Goal: Task Accomplishment & Management: Manage account settings

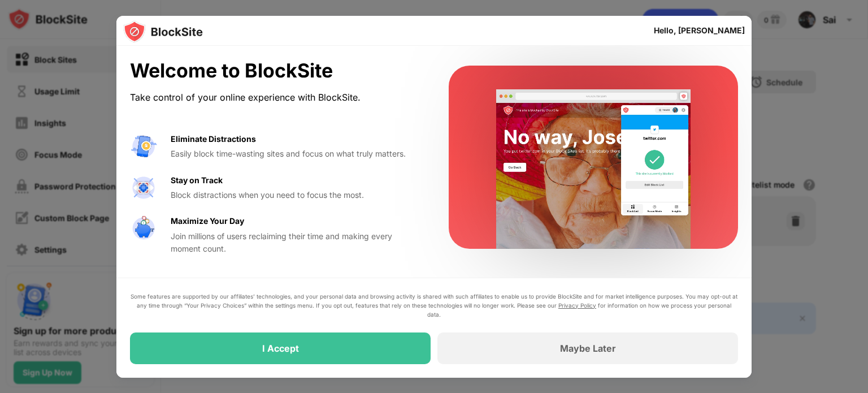
click at [164, 350] on div "I Accept" at bounding box center [280, 348] width 301 height 32
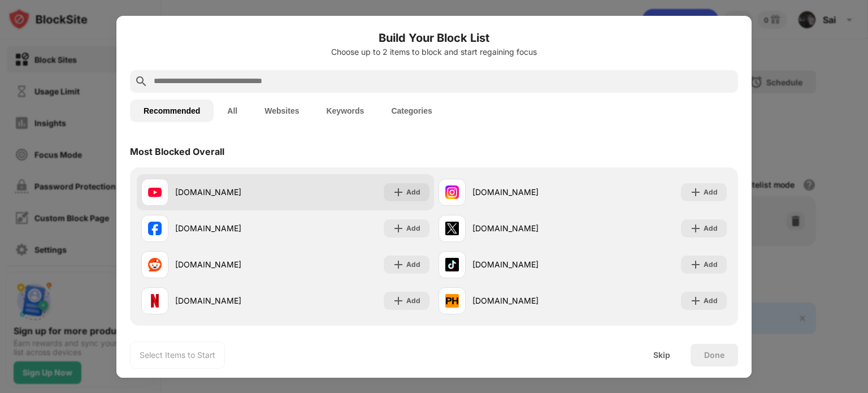
click at [409, 192] on div "Add" at bounding box center [413, 192] width 14 height 11
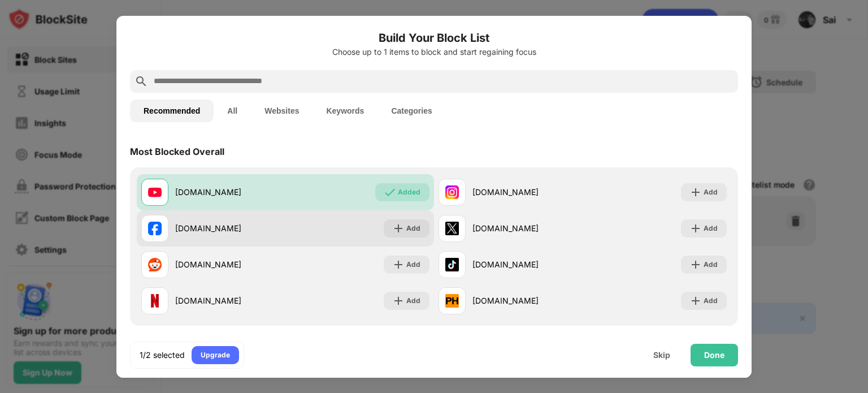
click at [418, 233] on div "Add" at bounding box center [407, 228] width 46 height 18
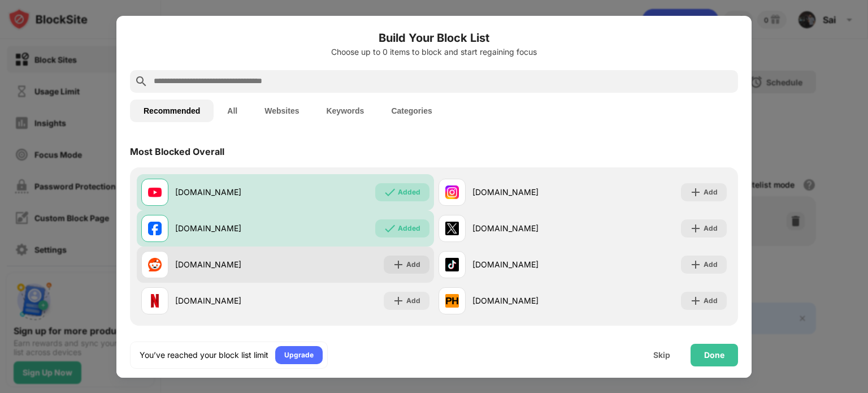
click at [423, 270] on div "Add" at bounding box center [407, 264] width 46 height 18
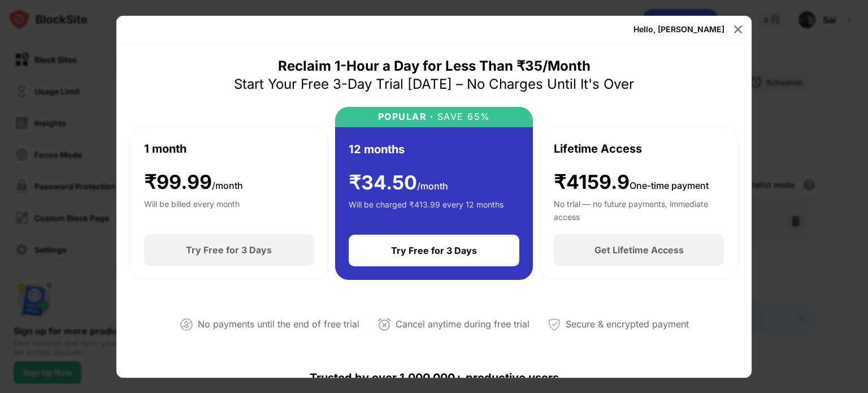
click at [737, 26] on img at bounding box center [737, 29] width 11 height 11
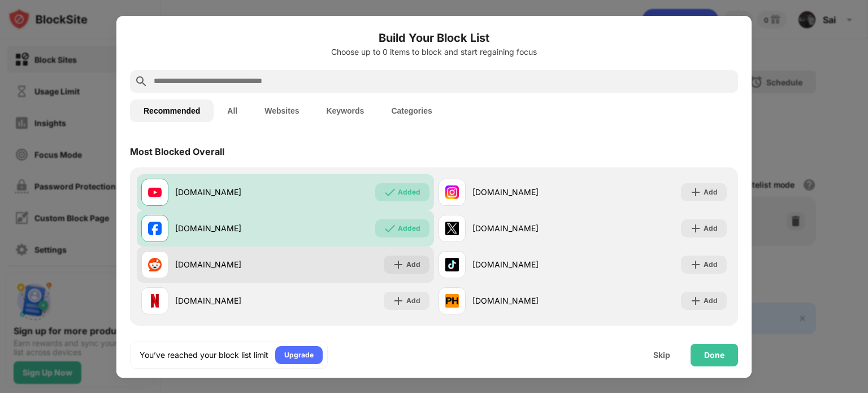
click at [412, 264] on div "Add" at bounding box center [413, 264] width 14 height 11
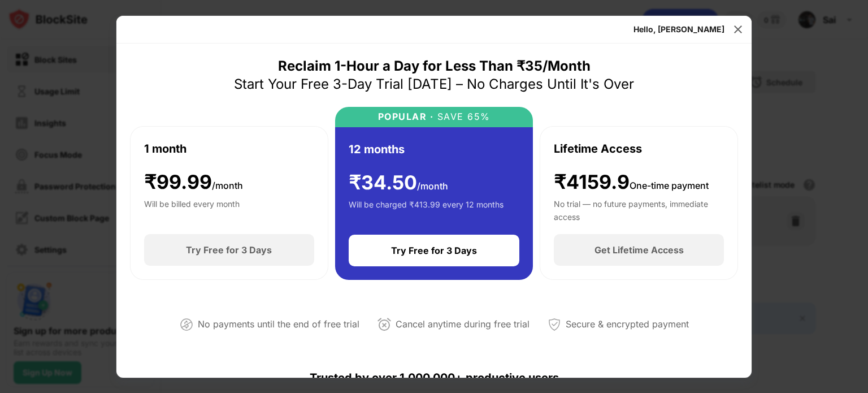
click at [747, 25] on div "Hello, Sai" at bounding box center [433, 30] width 635 height 28
click at [739, 27] on img at bounding box center [737, 29] width 11 height 11
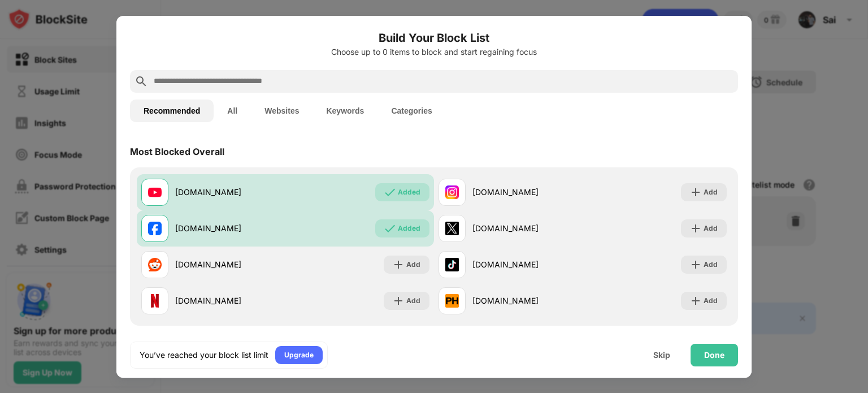
click at [765, 116] on div at bounding box center [434, 196] width 868 height 393
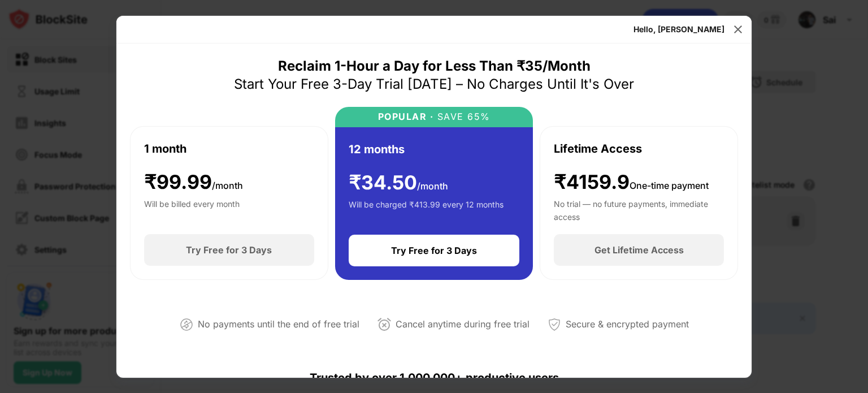
click at [739, 34] on img at bounding box center [737, 29] width 11 height 11
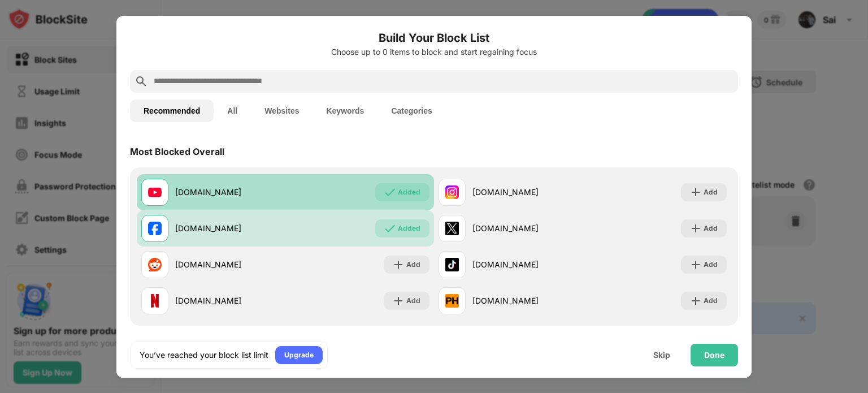
click at [404, 198] on div "Added" at bounding box center [402, 192] width 54 height 18
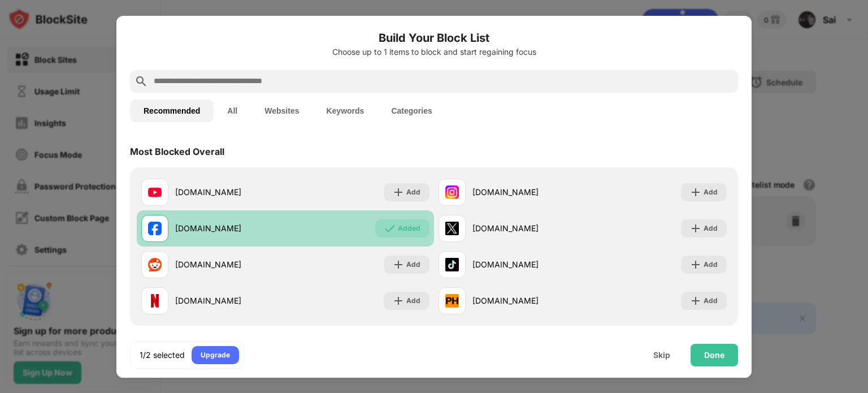
click at [420, 230] on div "Added" at bounding box center [402, 228] width 54 height 18
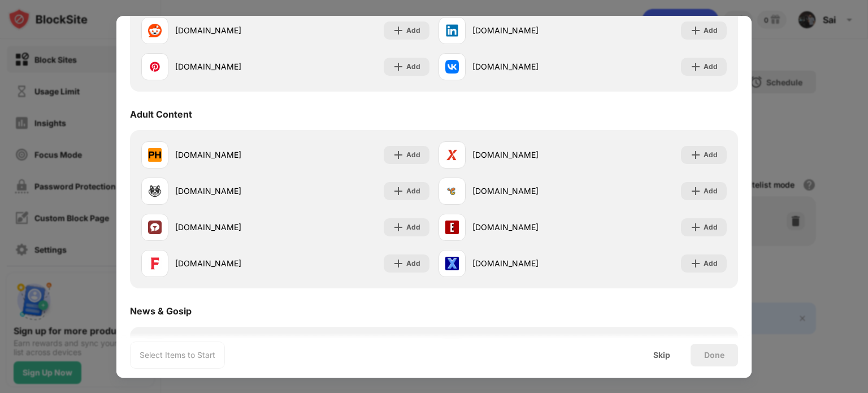
scroll to position [434, 0]
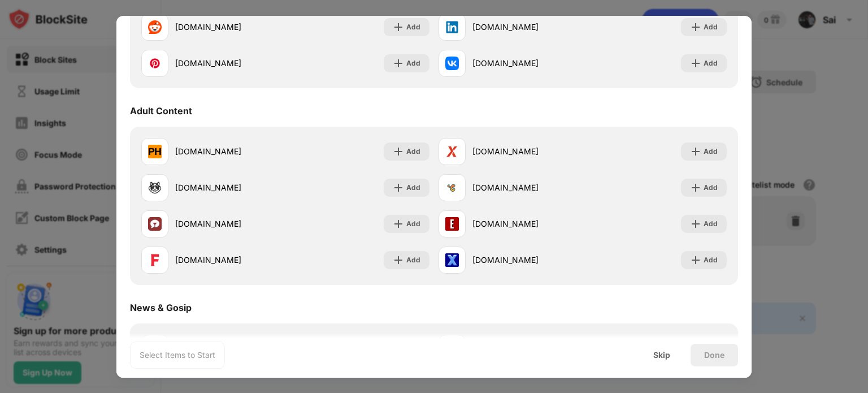
click at [172, 107] on div "Adult Content" at bounding box center [161, 110] width 62 height 11
click at [803, 89] on div at bounding box center [434, 196] width 868 height 393
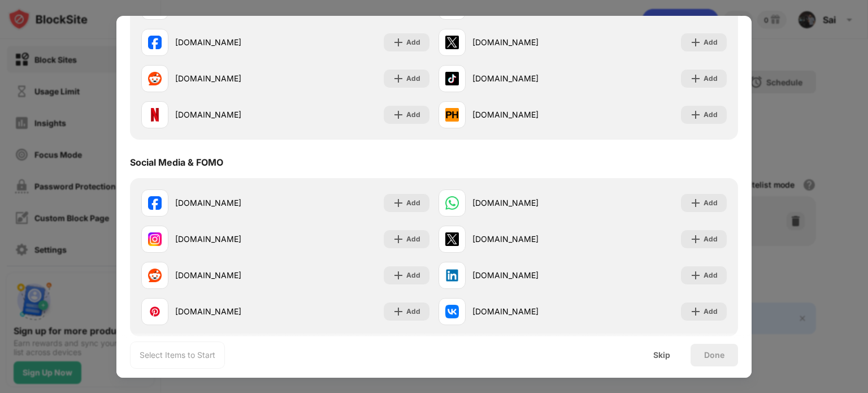
scroll to position [0, 0]
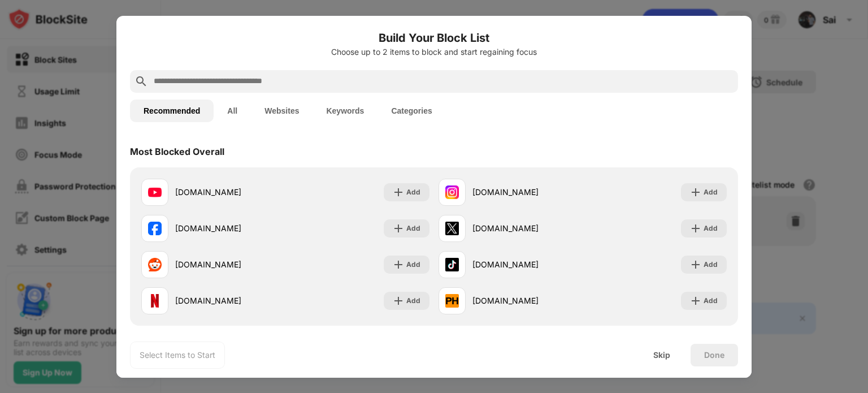
click at [664, 362] on div "Skip" at bounding box center [662, 355] width 44 height 23
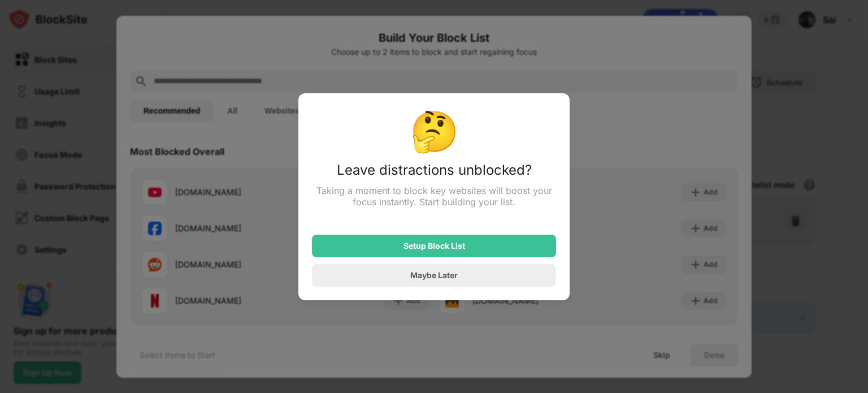
click at [480, 280] on div "Maybe Later" at bounding box center [434, 275] width 244 height 23
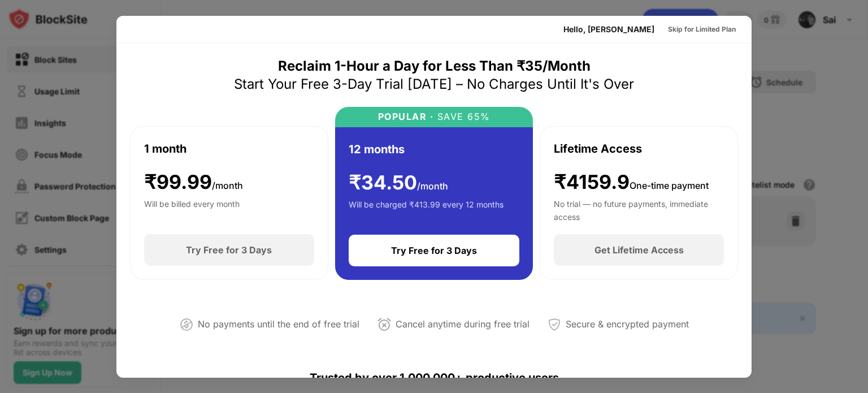
click at [711, 27] on div "Skip for Limited Plan" at bounding box center [702, 29] width 68 height 11
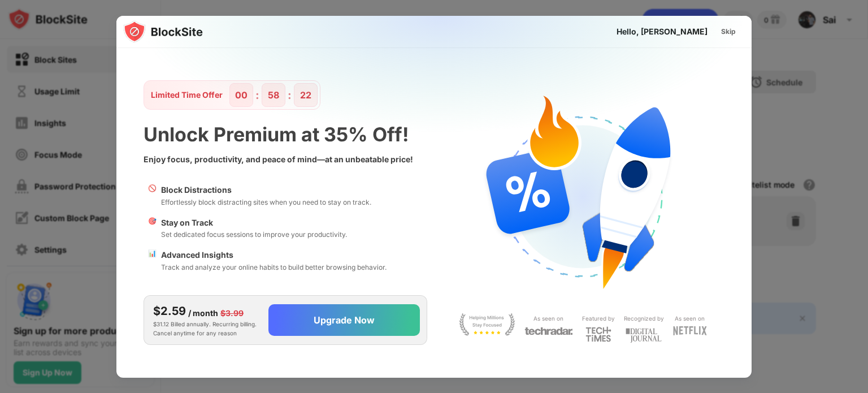
click at [730, 29] on div "Skip" at bounding box center [728, 31] width 15 height 11
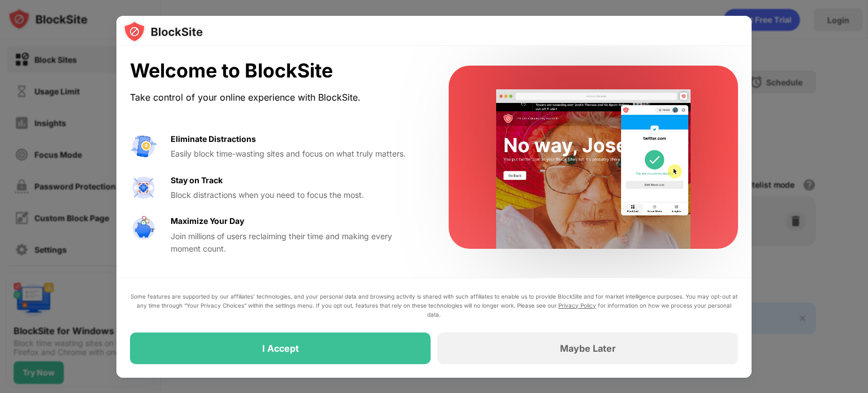
click at [689, 341] on div "Maybe Later" at bounding box center [587, 348] width 301 height 32
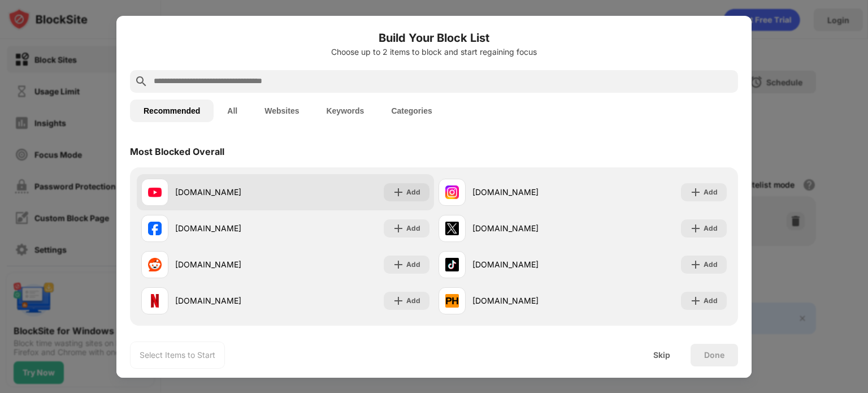
click at [419, 192] on div "Add" at bounding box center [407, 192] width 46 height 18
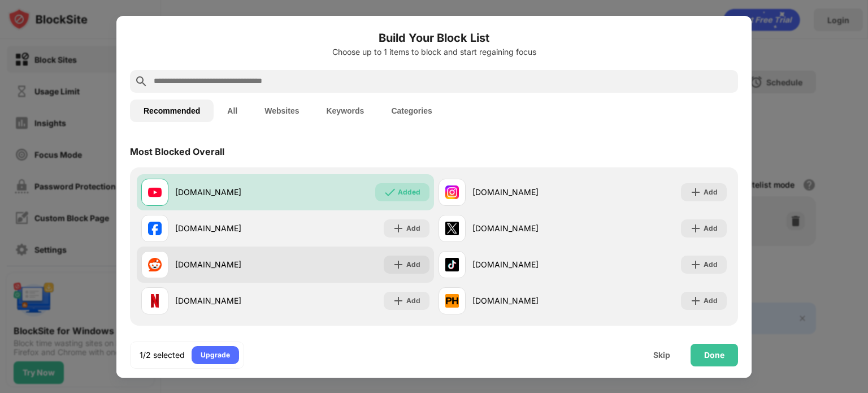
click at [419, 270] on div "Add" at bounding box center [407, 264] width 46 height 18
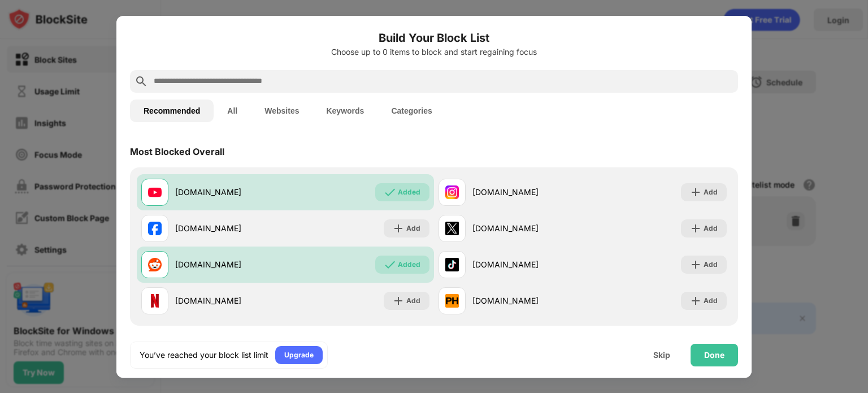
click at [728, 359] on div "Done" at bounding box center [714, 355] width 47 height 23
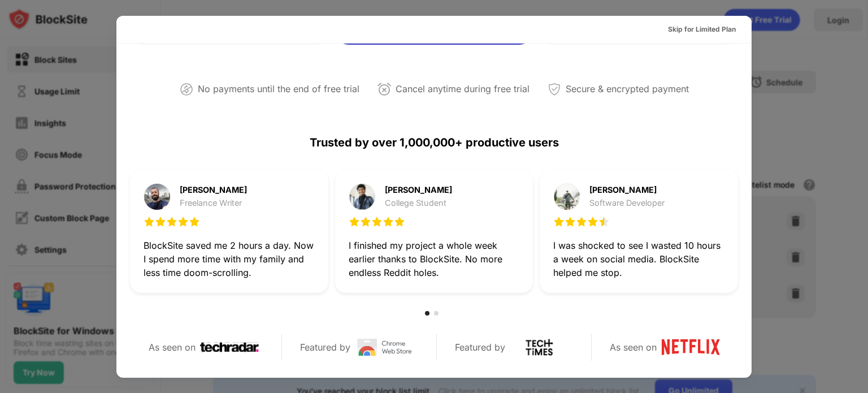
scroll to position [239, 0]
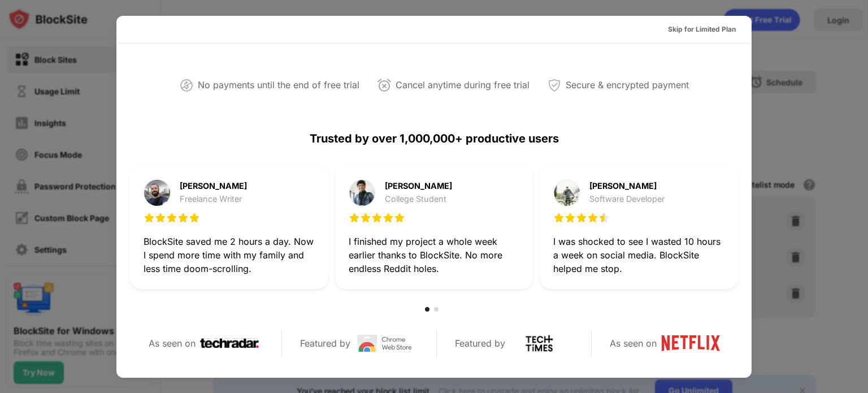
click at [710, 25] on div "Skip for Limited Plan" at bounding box center [702, 29] width 68 height 11
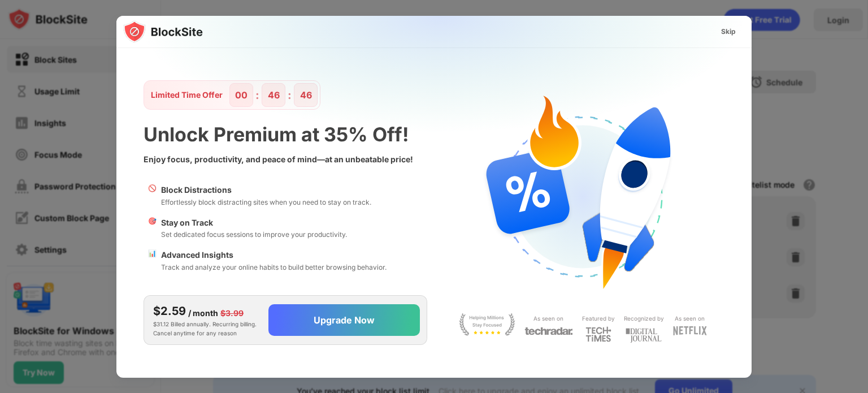
click at [726, 38] on div "Skip" at bounding box center [728, 32] width 33 height 18
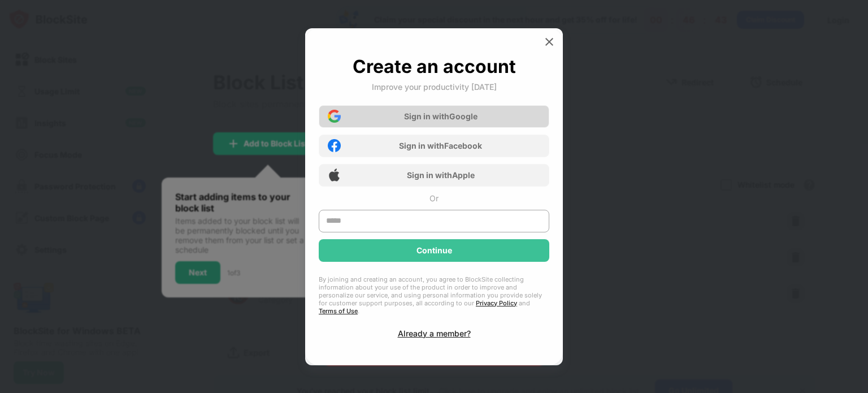
click at [496, 128] on div "Sign in with Google" at bounding box center [434, 116] width 231 height 23
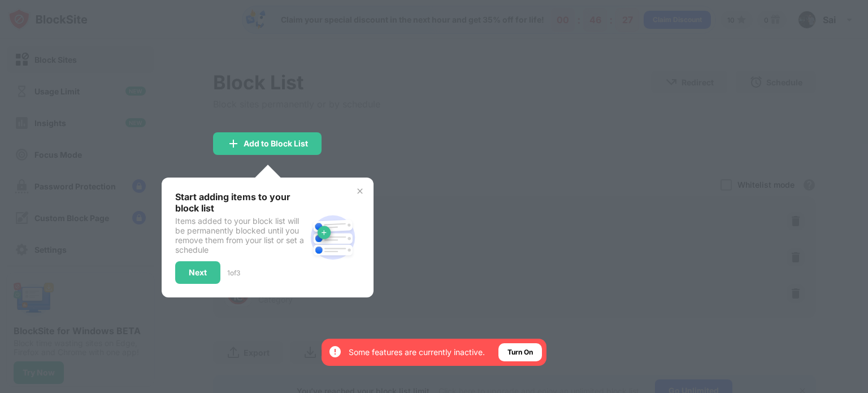
click at [539, 358] on div "Turn On" at bounding box center [520, 352] width 44 height 18
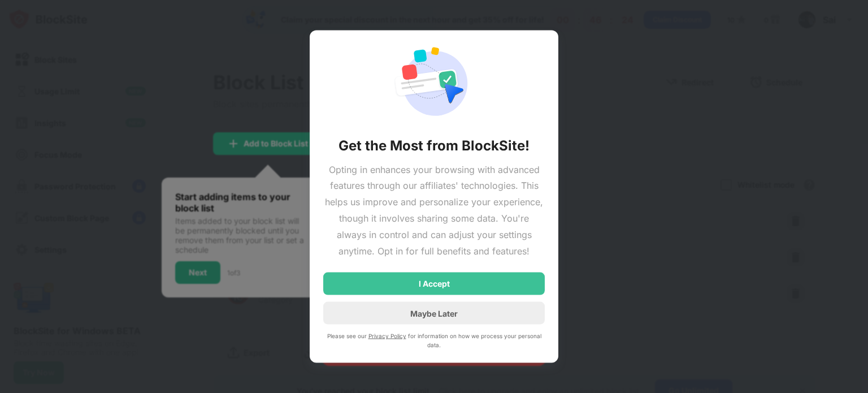
click at [522, 282] on div "I Accept" at bounding box center [434, 283] width 222 height 23
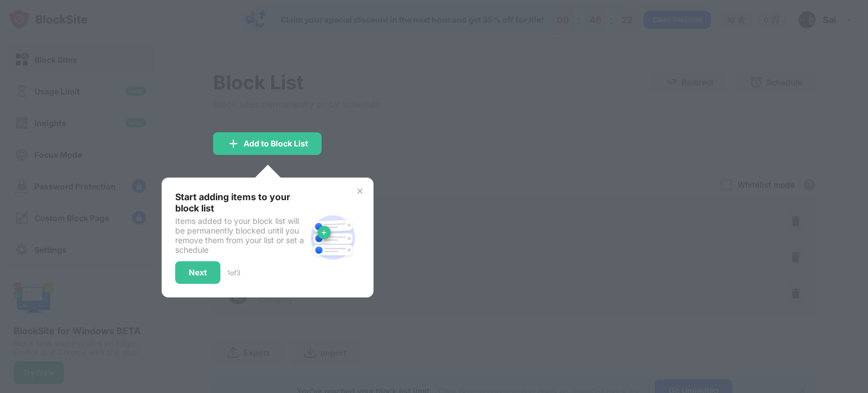
click at [200, 279] on div "Next" at bounding box center [197, 272] width 45 height 23
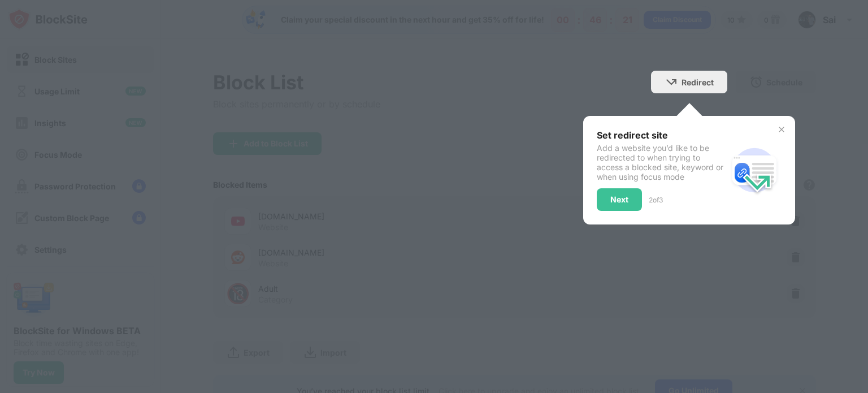
click at [616, 203] on div "Next" at bounding box center [619, 199] width 45 height 23
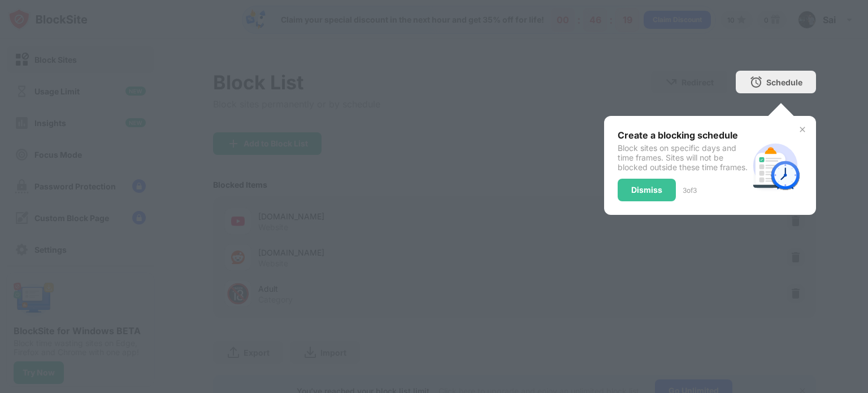
click at [643, 194] on div "Dismiss" at bounding box center [646, 189] width 31 height 9
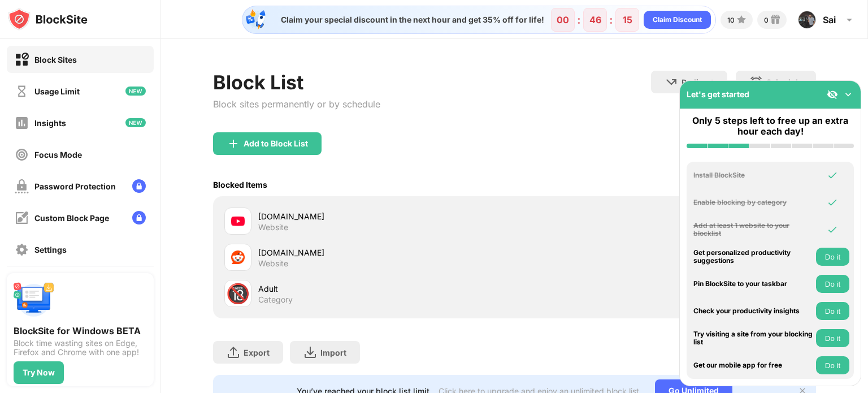
click at [850, 94] on img at bounding box center [848, 94] width 11 height 11
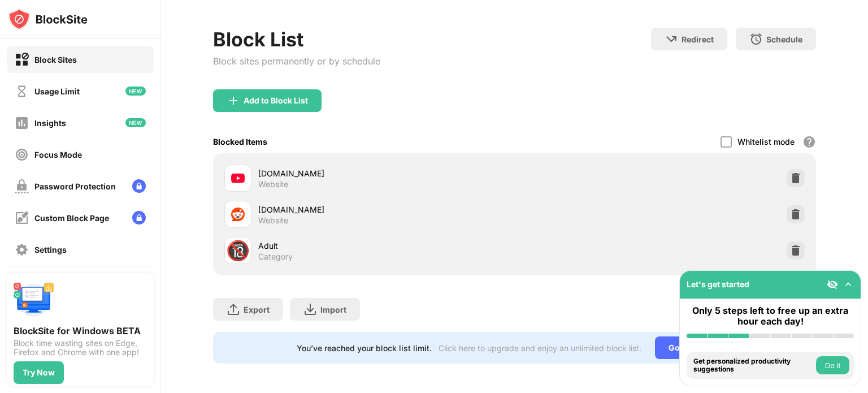
scroll to position [53, 0]
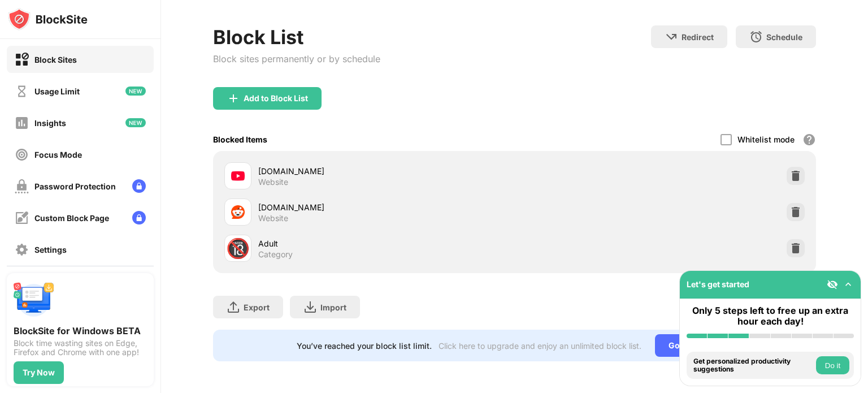
click at [47, 94] on div "Usage Limit" at bounding box center [56, 91] width 45 height 10
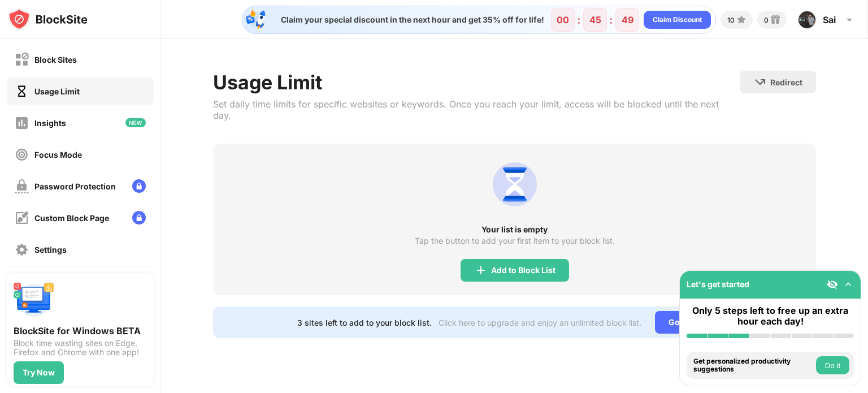
click at [32, 124] on div "Insights" at bounding box center [40, 123] width 51 height 14
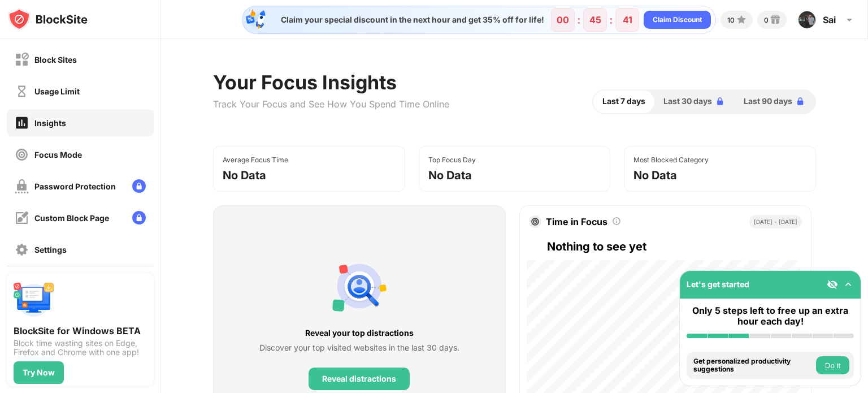
click at [47, 153] on div "Focus Mode" at bounding box center [57, 155] width 47 height 10
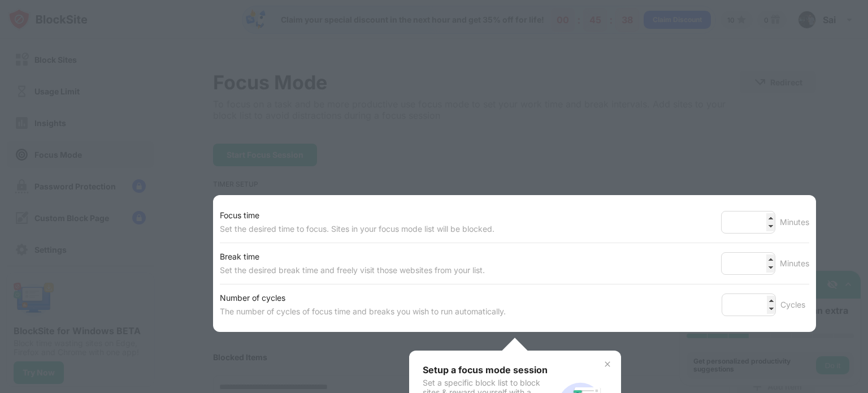
click at [765, 109] on div at bounding box center [434, 196] width 868 height 393
click at [813, 167] on div at bounding box center [434, 196] width 868 height 393
click at [604, 365] on img at bounding box center [607, 363] width 9 height 9
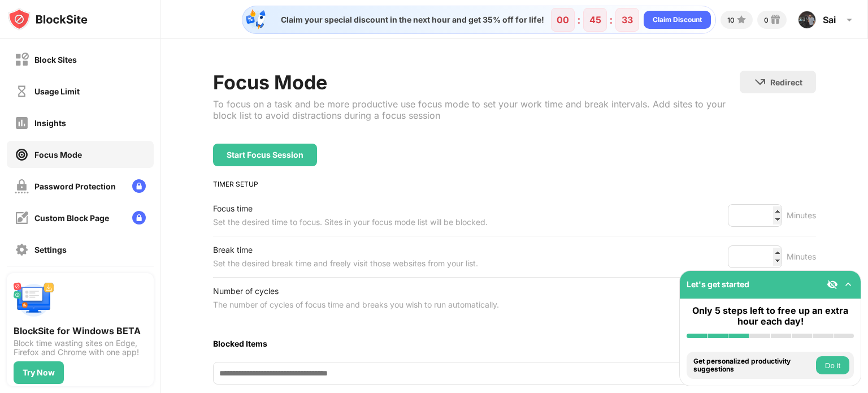
click at [51, 245] on div "Settings" at bounding box center [50, 250] width 32 height 10
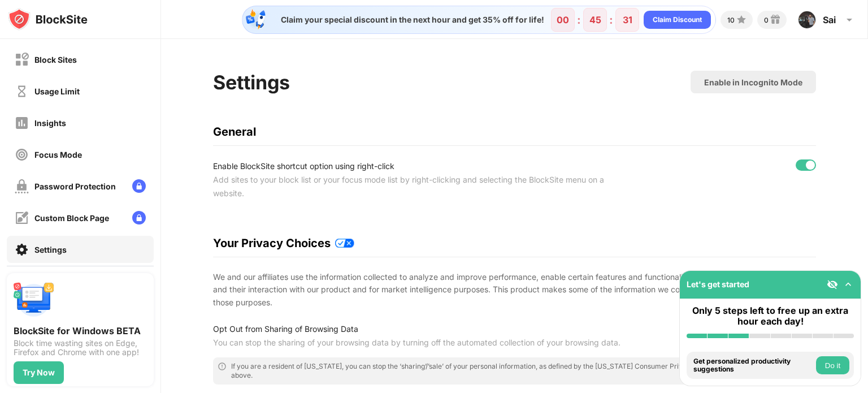
click at [28, 50] on div "Block Sites" at bounding box center [80, 59] width 147 height 27
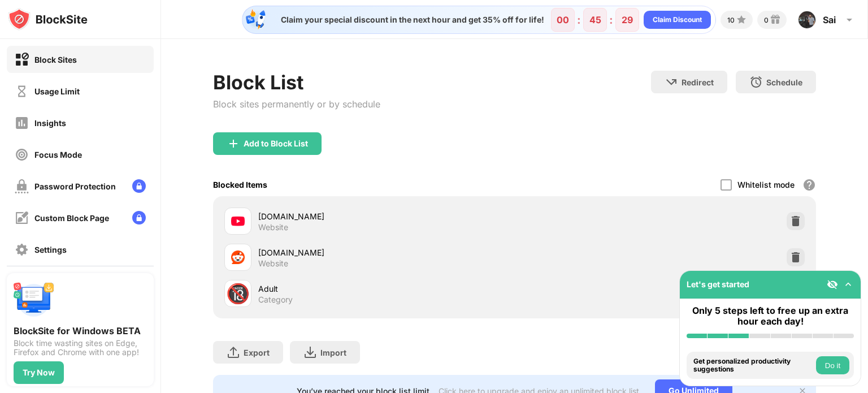
click at [262, 139] on div "Add to Block List" at bounding box center [276, 143] width 64 height 9
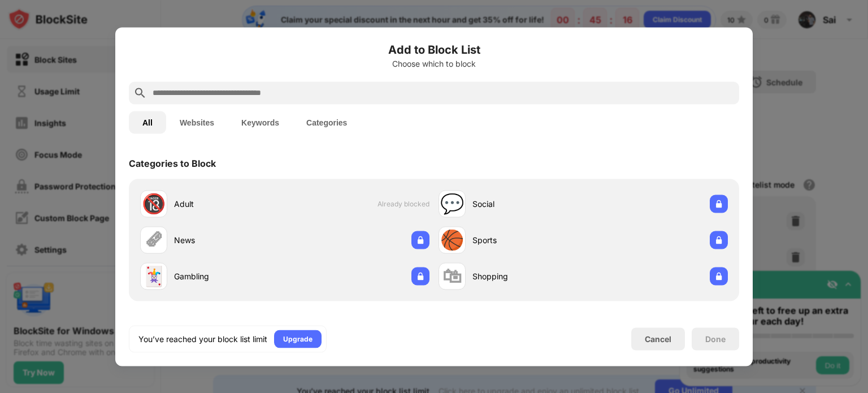
click at [200, 118] on button "Websites" at bounding box center [197, 122] width 62 height 23
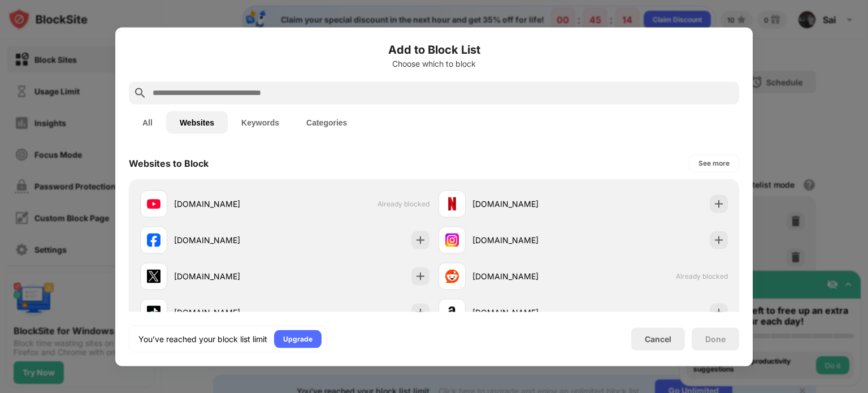
click at [147, 122] on button "All" at bounding box center [147, 122] width 37 height 23
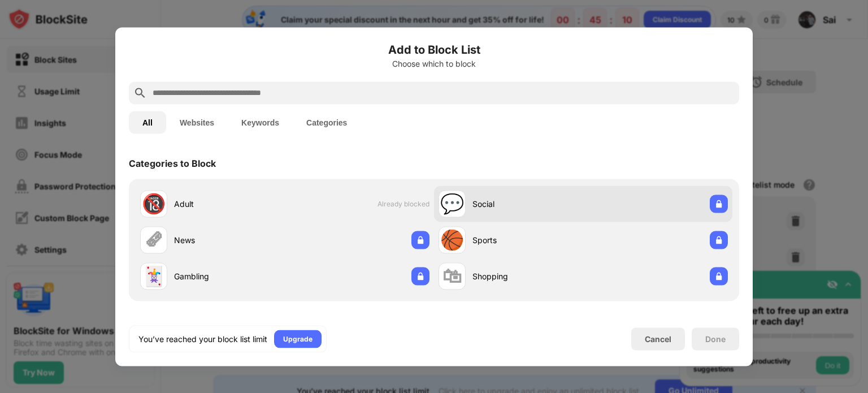
click at [713, 206] on img at bounding box center [718, 203] width 11 height 11
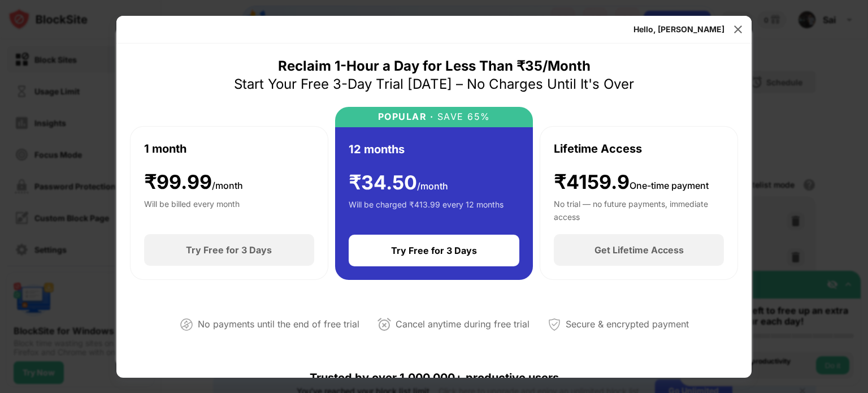
click at [737, 27] on img at bounding box center [737, 29] width 11 height 11
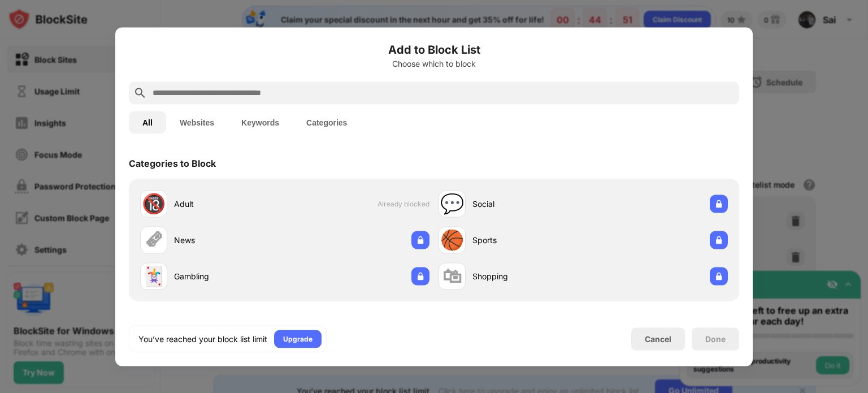
click at [818, 106] on div at bounding box center [434, 196] width 868 height 393
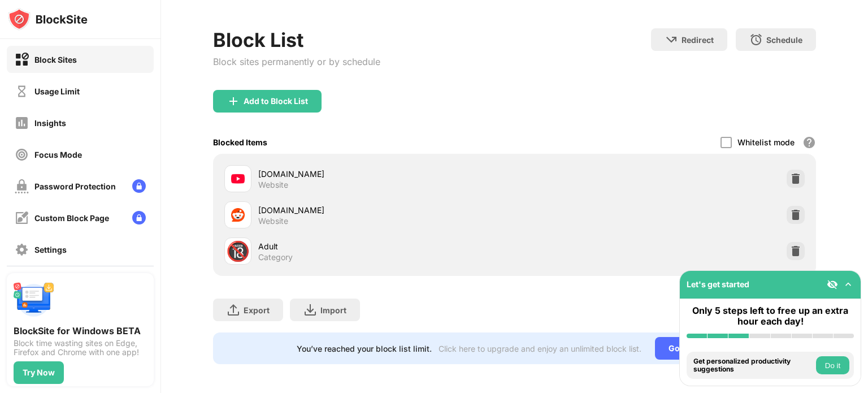
scroll to position [53, 0]
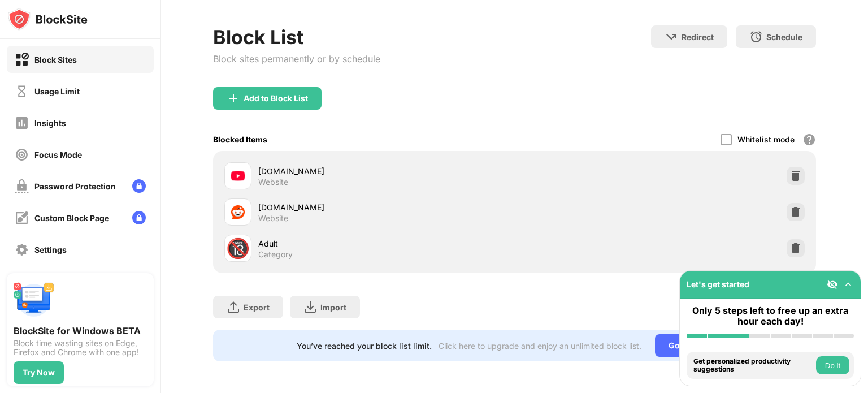
click at [845, 368] on button "Do it" at bounding box center [832, 365] width 33 height 18
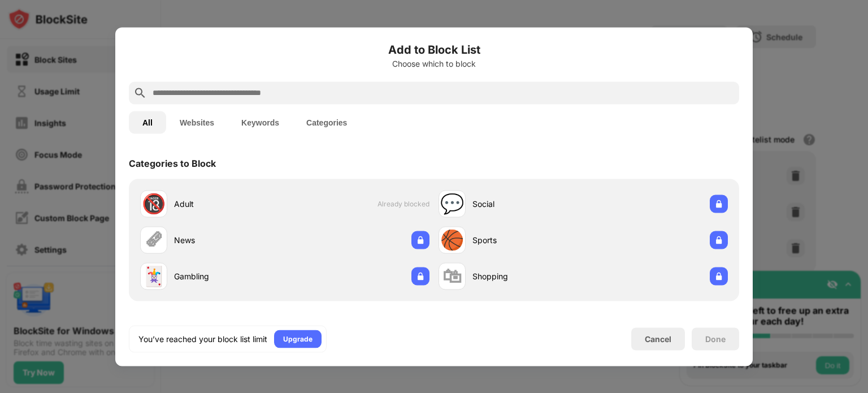
click at [677, 330] on div "Cancel" at bounding box center [658, 338] width 54 height 23
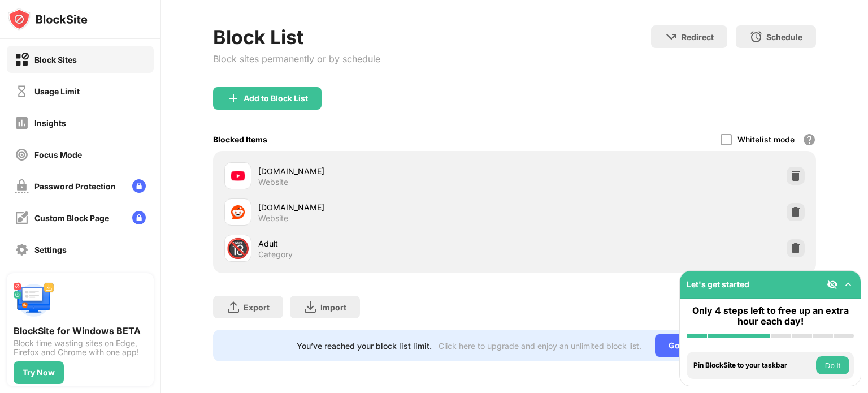
click at [853, 281] on img at bounding box center [848, 284] width 11 height 11
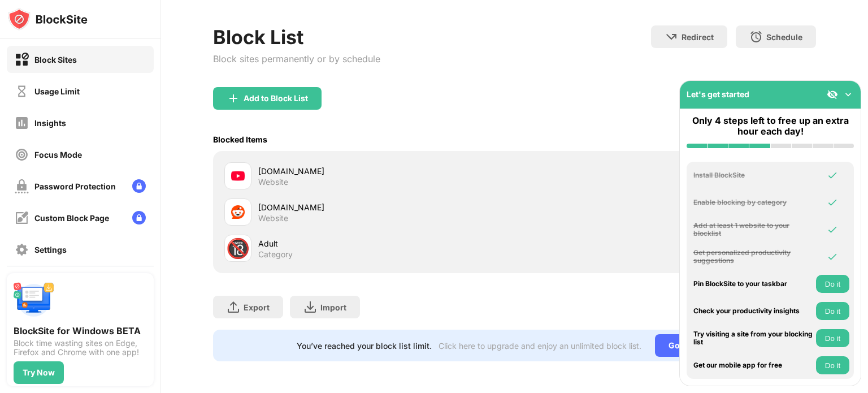
click at [849, 95] on img at bounding box center [848, 94] width 11 height 11
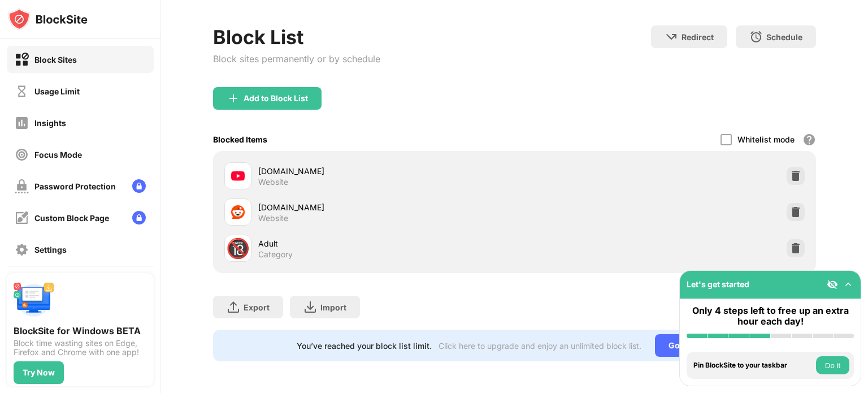
click at [790, 170] on img at bounding box center [795, 175] width 11 height 11
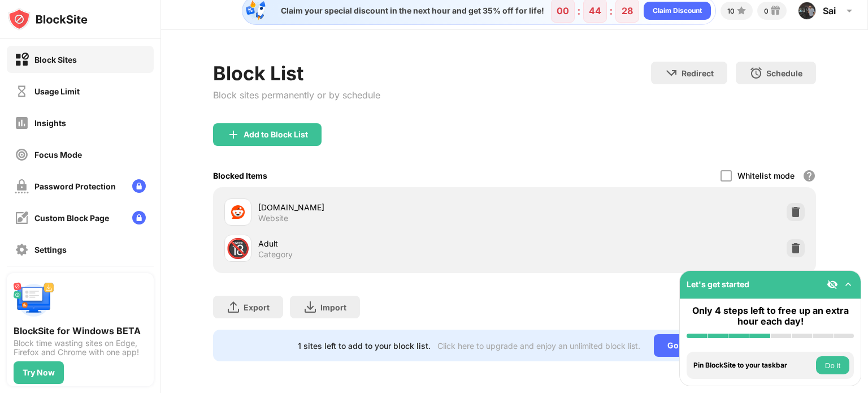
scroll to position [16, 0]
click at [790, 206] on img at bounding box center [795, 211] width 11 height 11
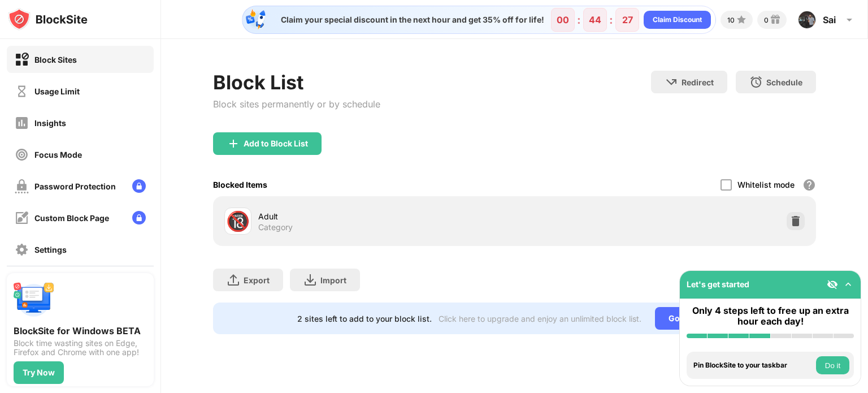
scroll to position [0, 0]
click at [765, 186] on div "Whitelist mode" at bounding box center [766, 185] width 57 height 10
click at [259, 143] on div "Add to Block List" at bounding box center [276, 143] width 64 height 9
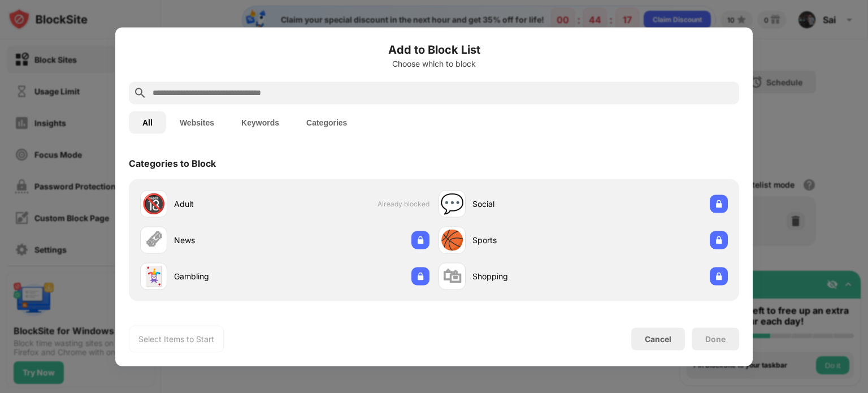
click at [199, 120] on button "Websites" at bounding box center [197, 122] width 62 height 23
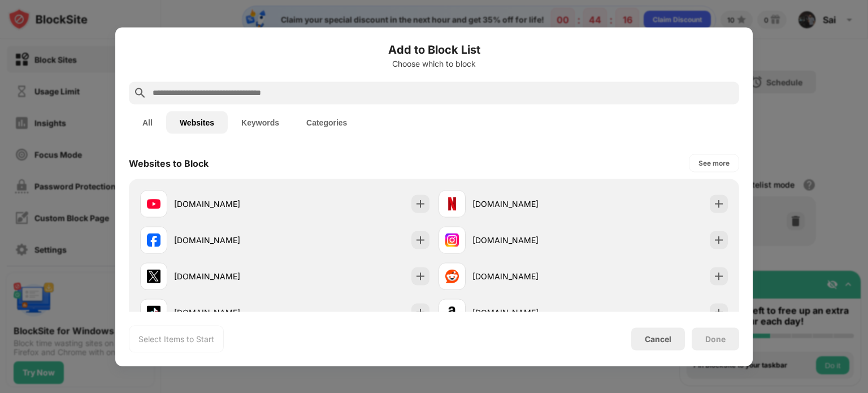
click at [271, 126] on button "Keywords" at bounding box center [260, 122] width 65 height 23
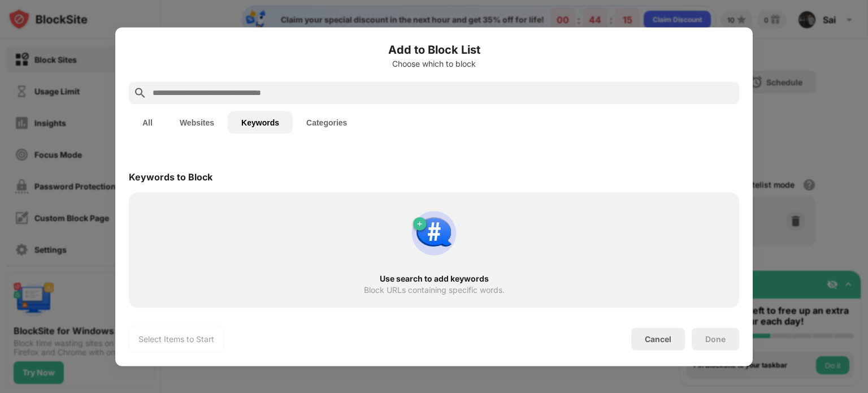
click at [314, 114] on button "Categories" at bounding box center [327, 122] width 68 height 23
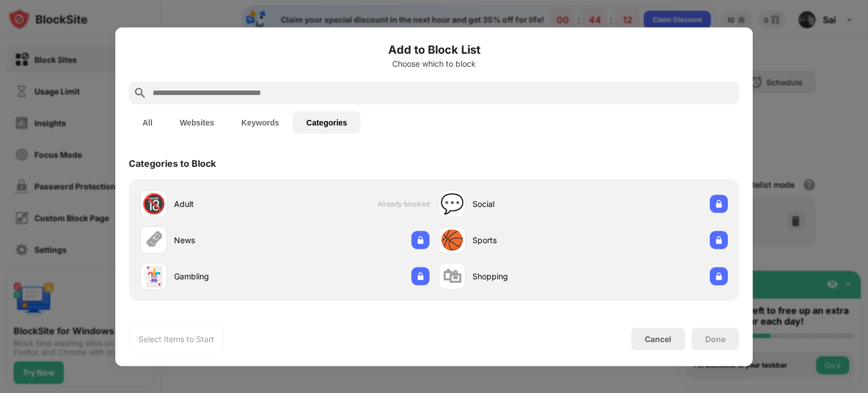
click at [197, 122] on button "Websites" at bounding box center [197, 122] width 62 height 23
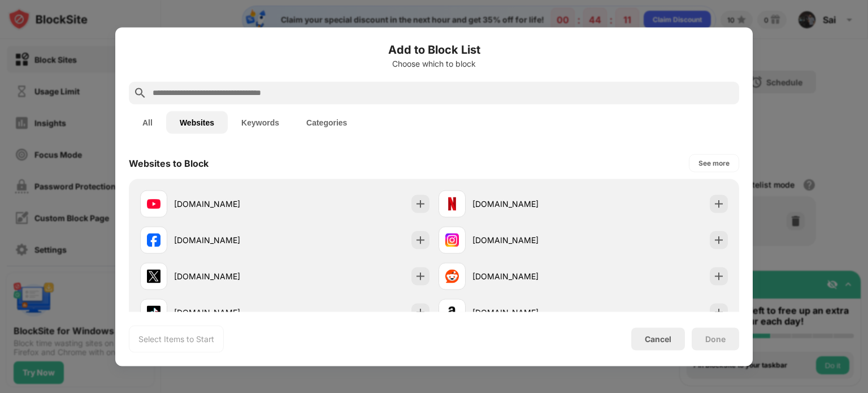
click at [321, 121] on button "Categories" at bounding box center [327, 122] width 68 height 23
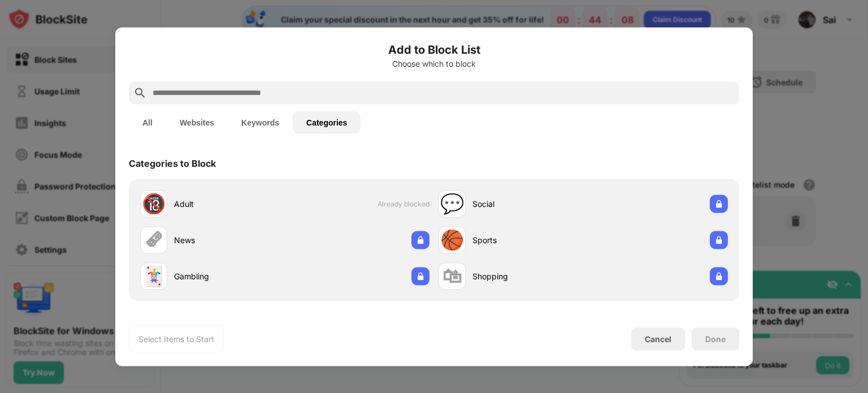
click at [205, 111] on button "Websites" at bounding box center [197, 122] width 62 height 23
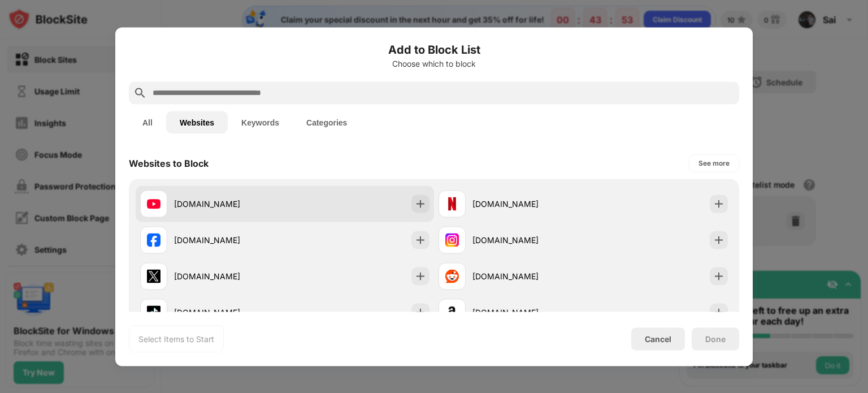
click at [420, 207] on img at bounding box center [420, 203] width 11 height 11
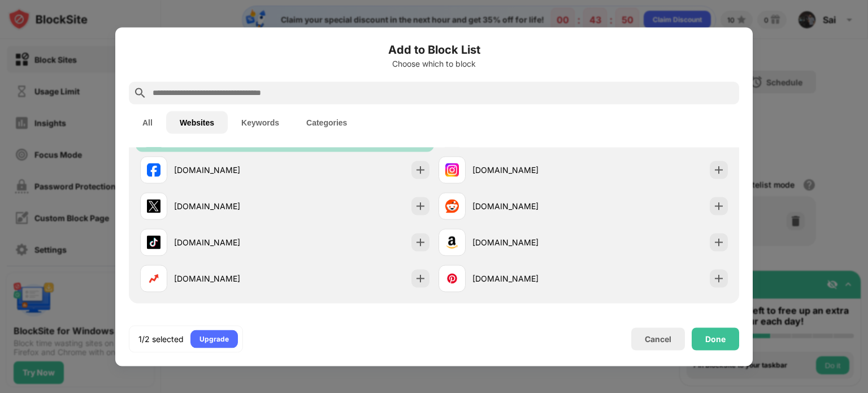
scroll to position [70, 0]
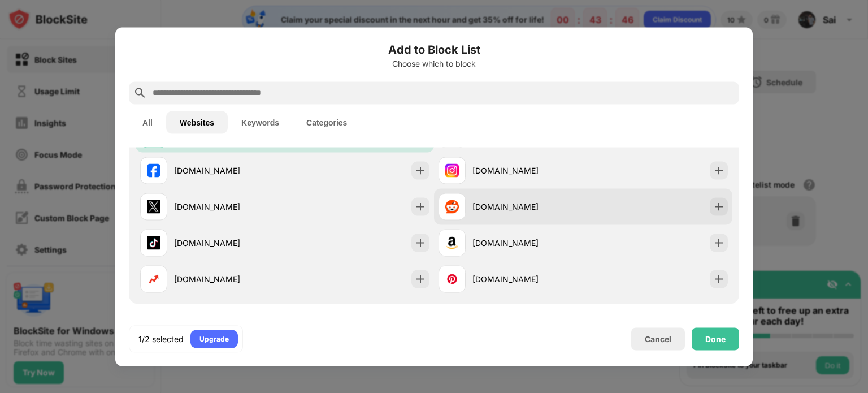
click at [714, 209] on img at bounding box center [718, 206] width 11 height 11
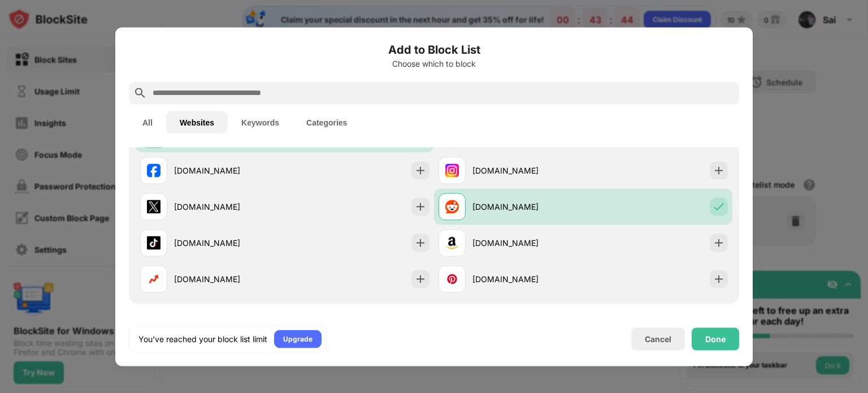
click at [719, 345] on div "Done" at bounding box center [715, 338] width 47 height 23
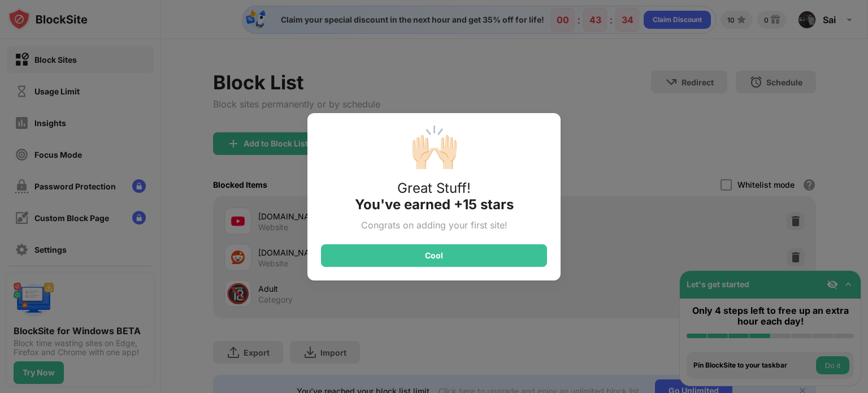
click at [687, 134] on div "🙌🏻 Great Stuff! You've earned +15 stars Congrats on adding your first site! Cool" at bounding box center [434, 196] width 868 height 393
click at [479, 281] on div "🙌🏻 Great Stuff! You've earned +15 stars Congrats on adding your first site! Cool" at bounding box center [434, 196] width 868 height 393
click at [484, 261] on div "Cool" at bounding box center [434, 255] width 226 height 23
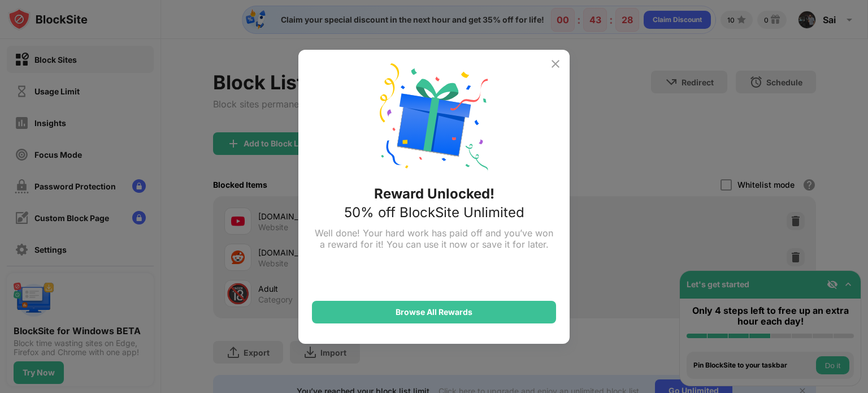
click at [557, 66] on img at bounding box center [556, 64] width 14 height 14
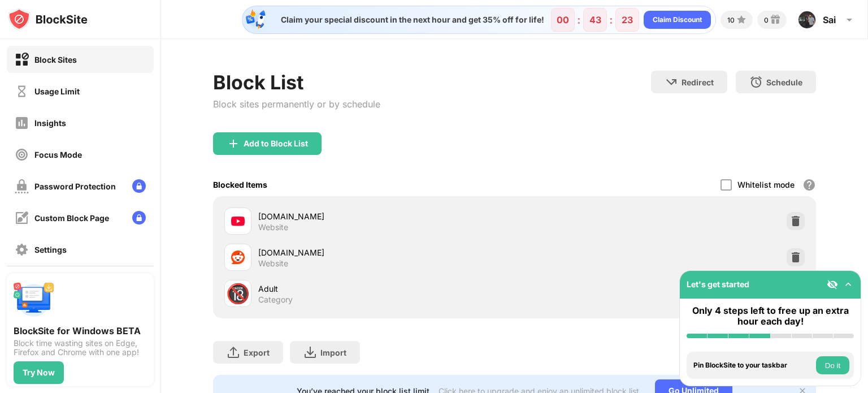
click at [674, 19] on div "Claim Discount" at bounding box center [677, 19] width 49 height 11
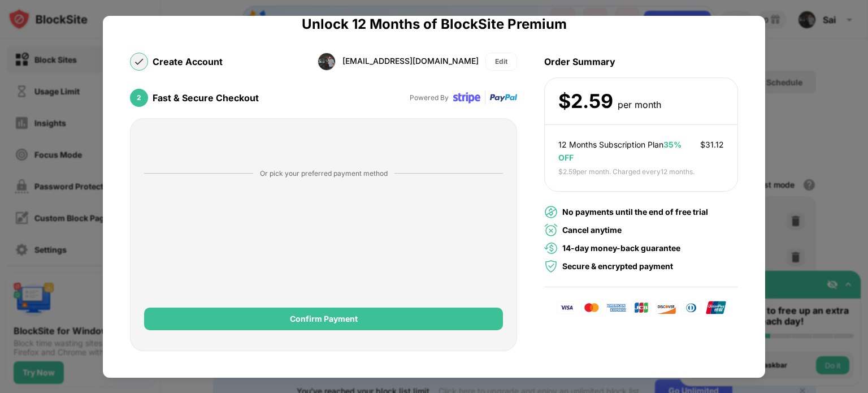
scroll to position [0, 0]
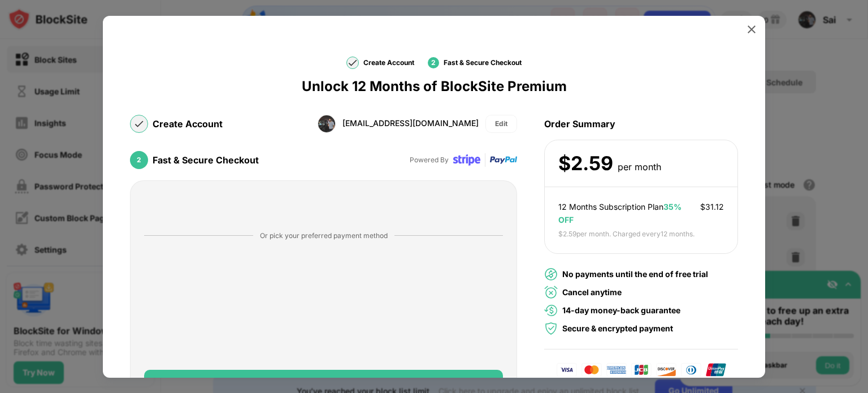
click at [746, 31] on img at bounding box center [751, 29] width 11 height 11
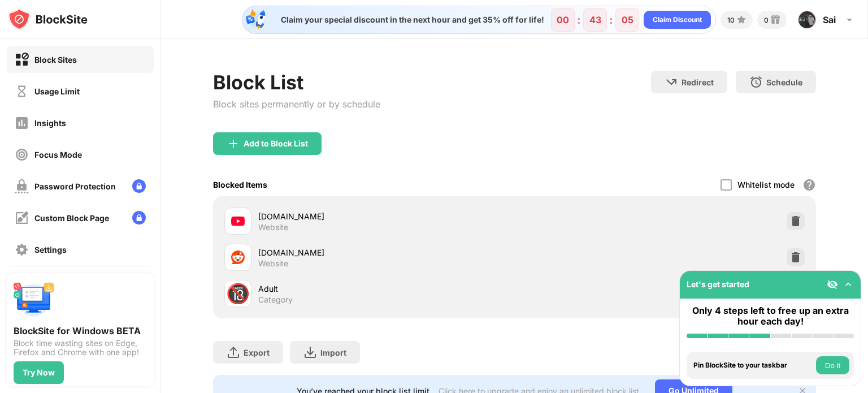
click at [31, 88] on div "Usage Limit" at bounding box center [47, 91] width 65 height 14
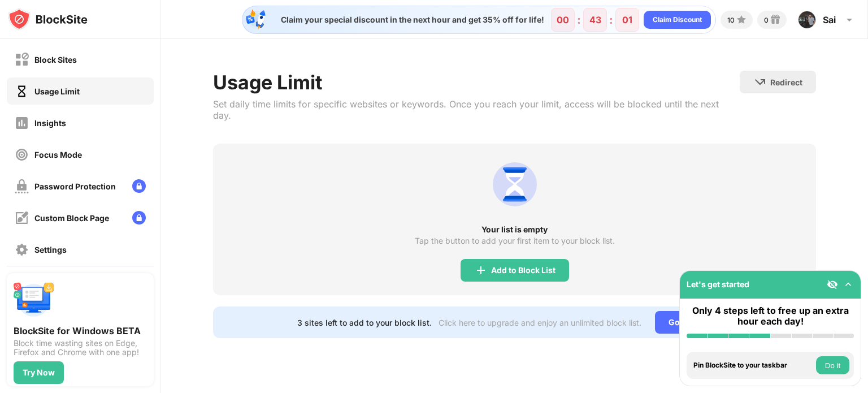
click at [49, 64] on div "Block Sites" at bounding box center [46, 60] width 62 height 14
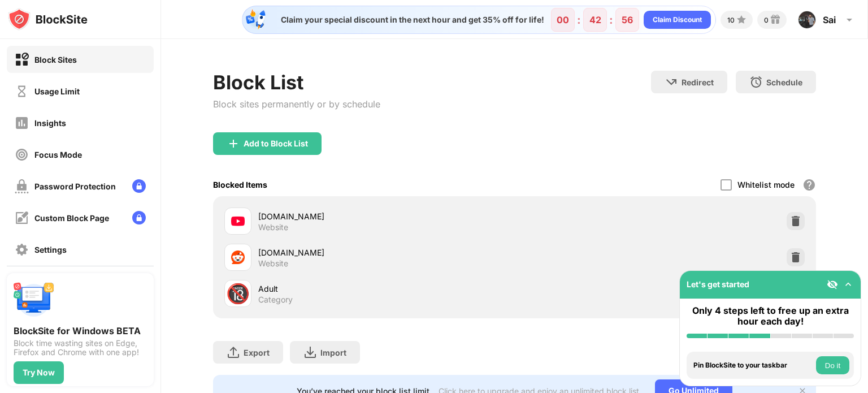
click at [843, 374] on button "Do it" at bounding box center [832, 365] width 33 height 18
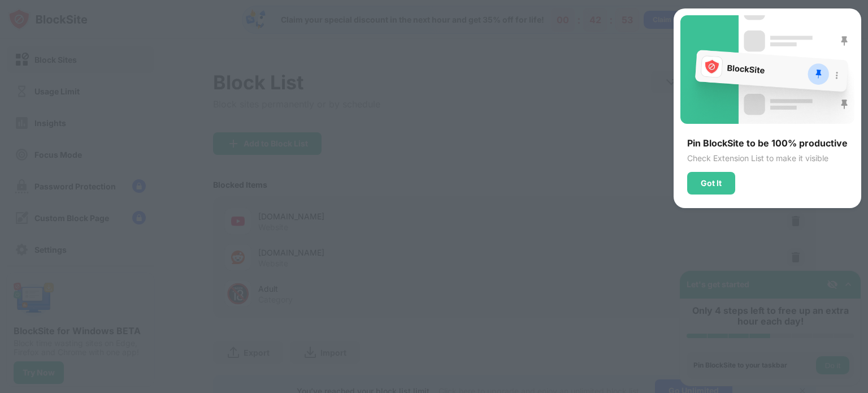
click at [714, 193] on div "Got It" at bounding box center [711, 183] width 48 height 23
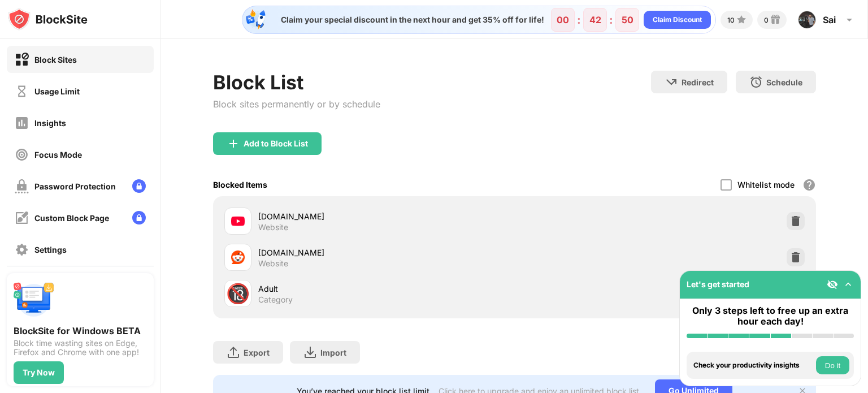
click at [839, 365] on button "Do it" at bounding box center [832, 365] width 33 height 18
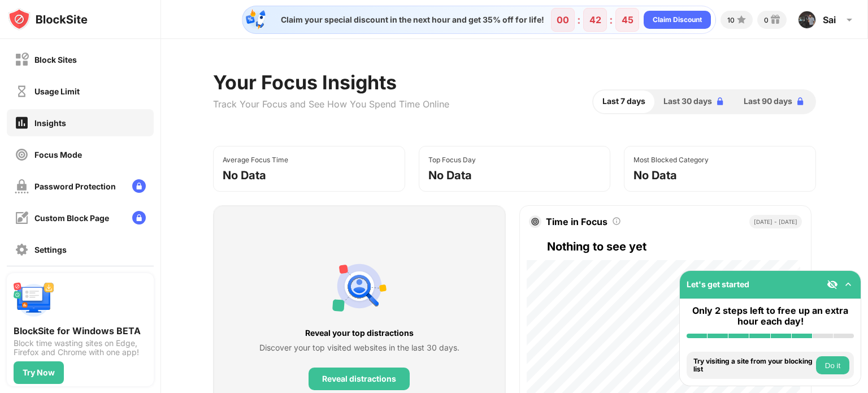
click at [841, 370] on button "Do it" at bounding box center [832, 365] width 33 height 18
click at [839, 366] on button "Do it" at bounding box center [832, 365] width 33 height 18
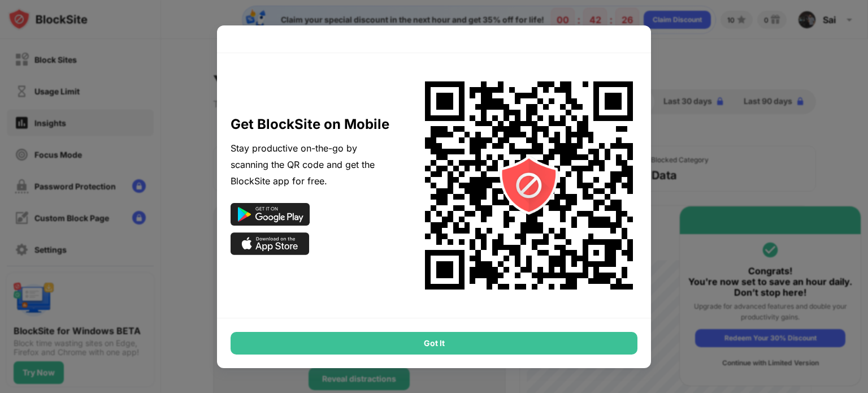
click at [581, 348] on div "Got It" at bounding box center [434, 343] width 407 height 23
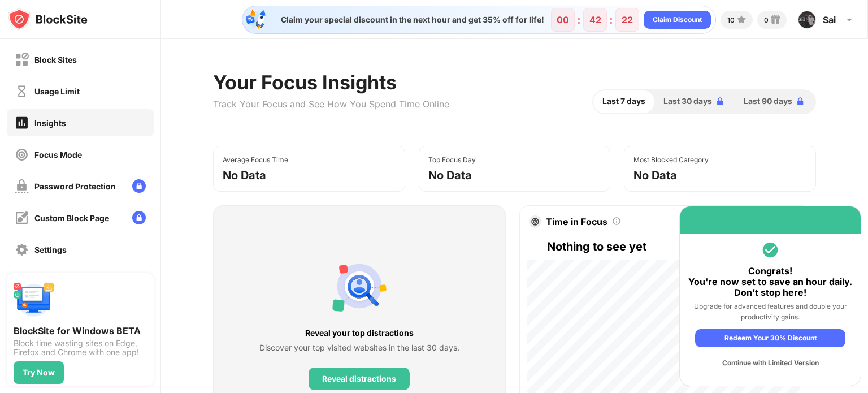
click at [814, 335] on div "Redeem Your 30% Discount" at bounding box center [770, 338] width 150 height 18
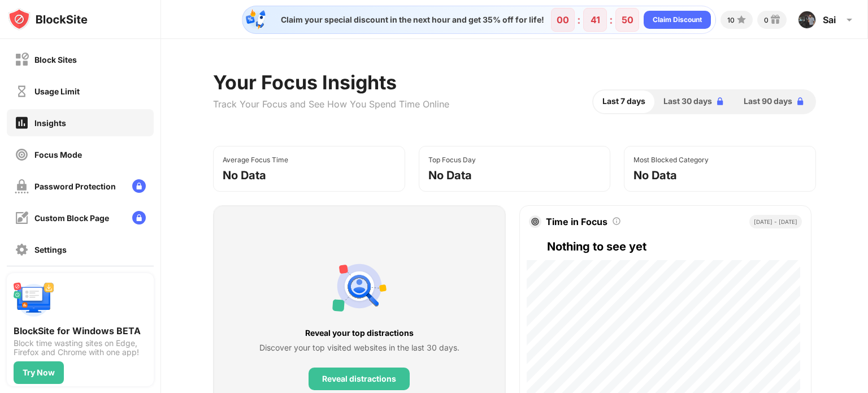
click at [55, 63] on div "Block Sites" at bounding box center [55, 60] width 42 height 10
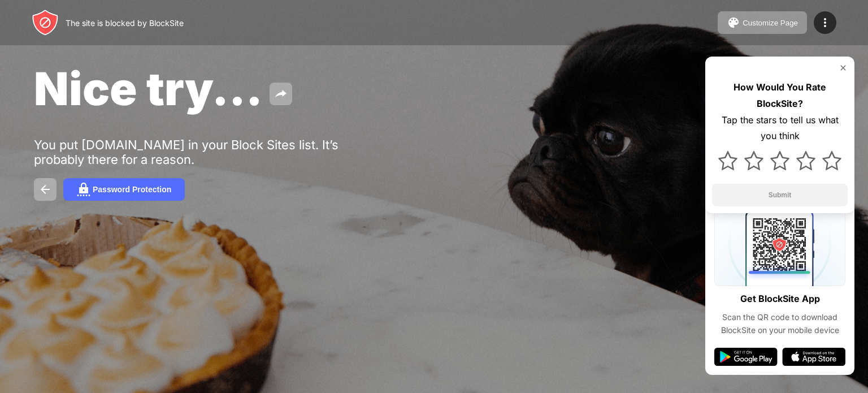
click at [845, 68] on img at bounding box center [843, 67] width 9 height 9
